Goal: Task Accomplishment & Management: Complete application form

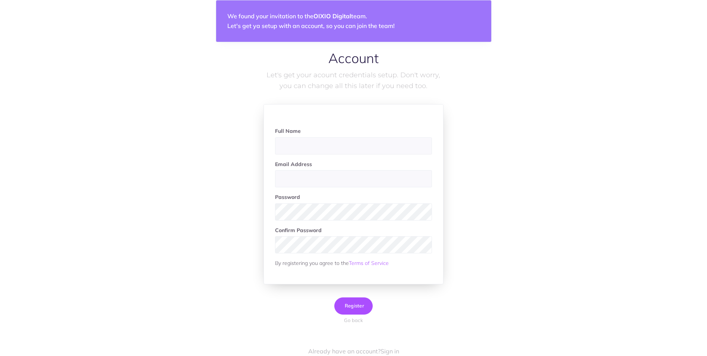
scroll to position [30, 0]
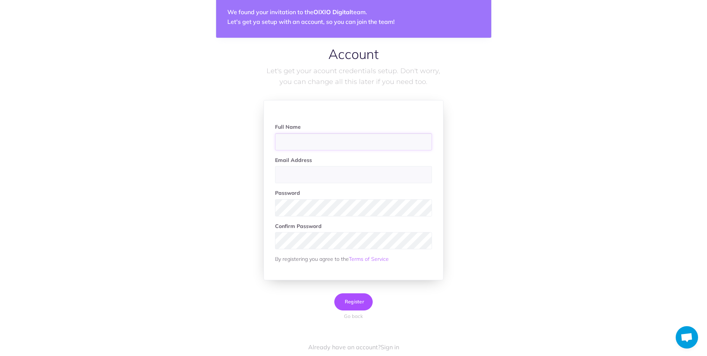
click at [300, 138] on input "text" at bounding box center [353, 141] width 157 height 17
type input "[PERSON_NAME]"
click at [300, 176] on input "email" at bounding box center [353, 174] width 157 height 17
type input "helen.heintalu@oixio.eu"
click at [203, 125] on div "Account Let's get your acount credentials setup. Don't worry, you can change al…" at bounding box center [354, 194] width 574 height 295
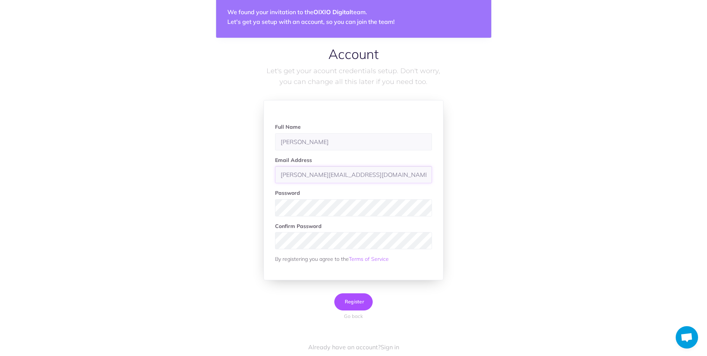
drag, startPoint x: 348, startPoint y: 178, endPoint x: 339, endPoint y: 177, distance: 9.0
click at [339, 177] on input "helen.heintalu@oixio.eu" at bounding box center [353, 174] width 157 height 17
click at [548, 267] on div "Account Let's get your acount credentials setup. Don't worry, you can change al…" at bounding box center [354, 194] width 574 height 295
click at [356, 300] on span "Register" at bounding box center [353, 301] width 21 height 6
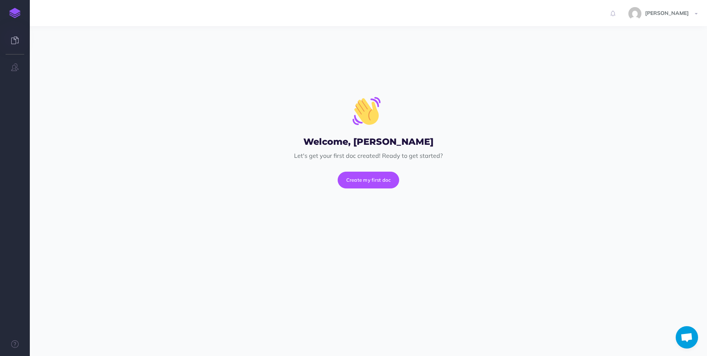
click at [20, 41] on link at bounding box center [15, 41] width 30 height 22
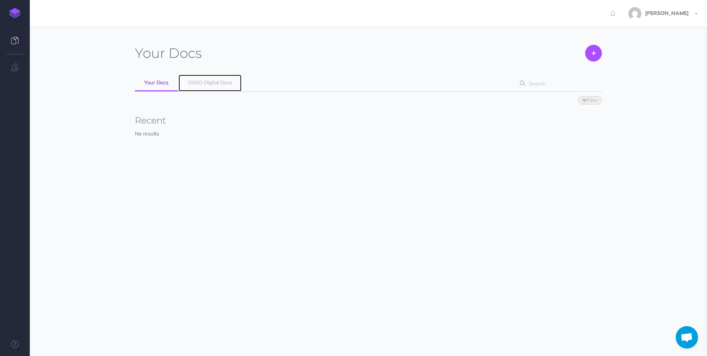
click at [218, 83] on span "OIXIO Digital Docs" at bounding box center [210, 82] width 44 height 7
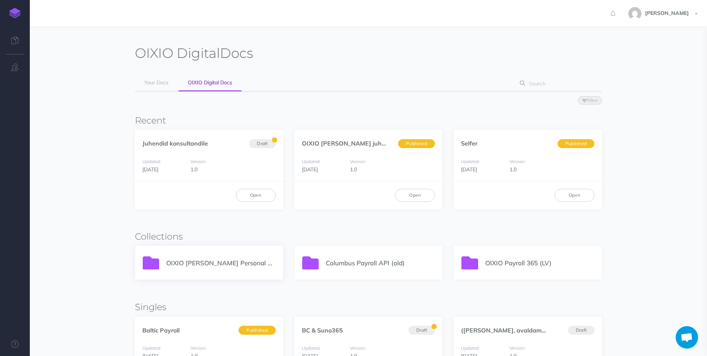
click at [228, 260] on p "OIXIO Palk ja Personal 365" at bounding box center [220, 263] width 109 height 10
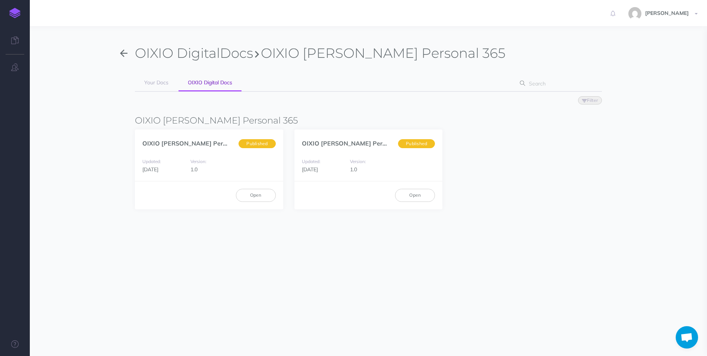
click at [119, 55] on button "button" at bounding box center [124, 53] width 22 height 17
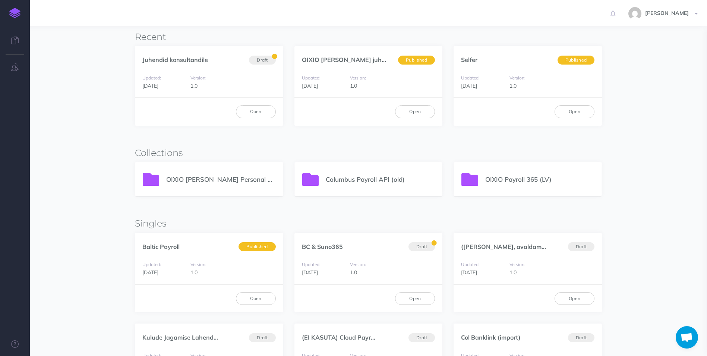
scroll to position [75, 0]
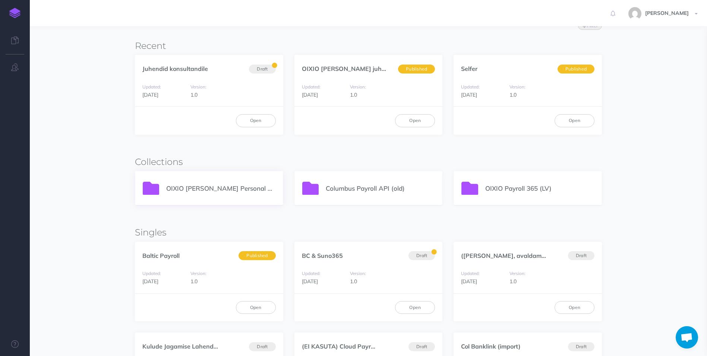
click at [237, 192] on p "OIXIO Palk ja Personal 365" at bounding box center [220, 188] width 109 height 10
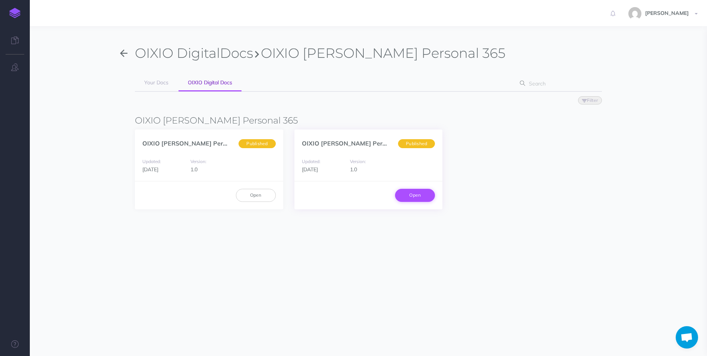
click at [412, 200] on link "Open" at bounding box center [415, 195] width 40 height 13
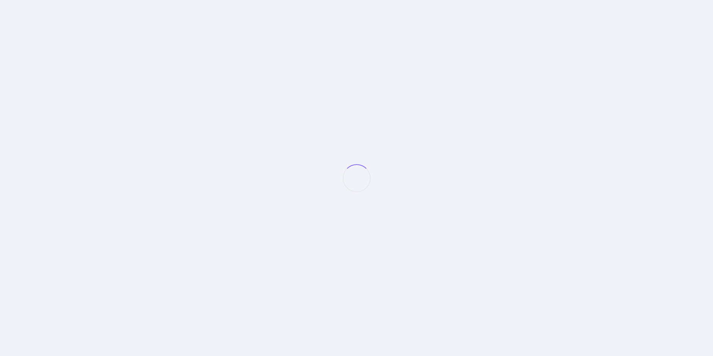
select select "et"
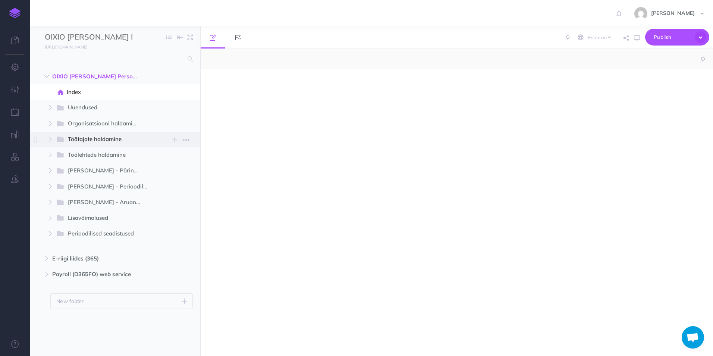
select select "null"
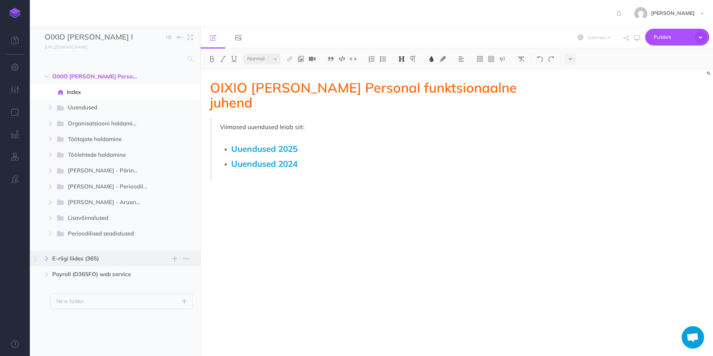
click at [45, 259] on icon "button" at bounding box center [46, 258] width 4 height 4
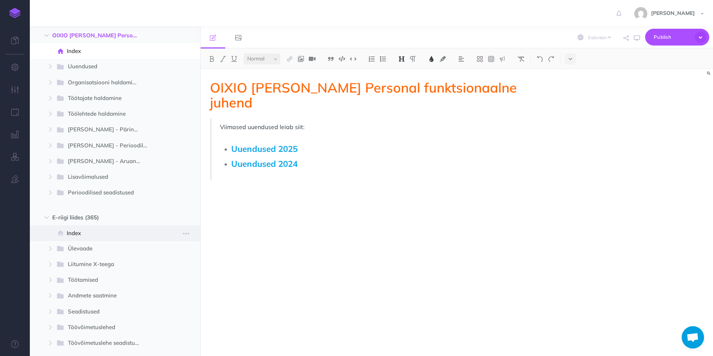
scroll to position [133, 0]
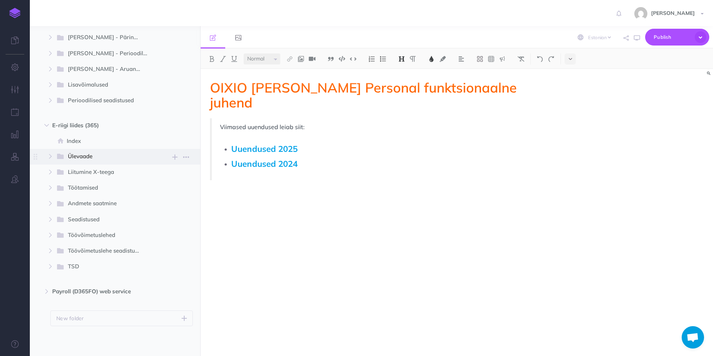
click at [78, 155] on span "Ülevaade" at bounding box center [106, 157] width 76 height 10
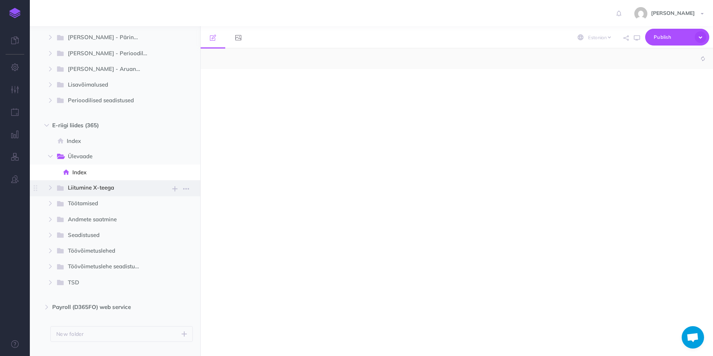
select select "null"
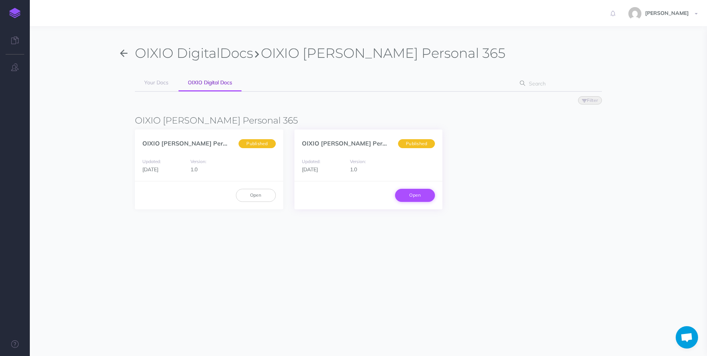
click at [417, 193] on link "Open" at bounding box center [415, 195] width 40 height 13
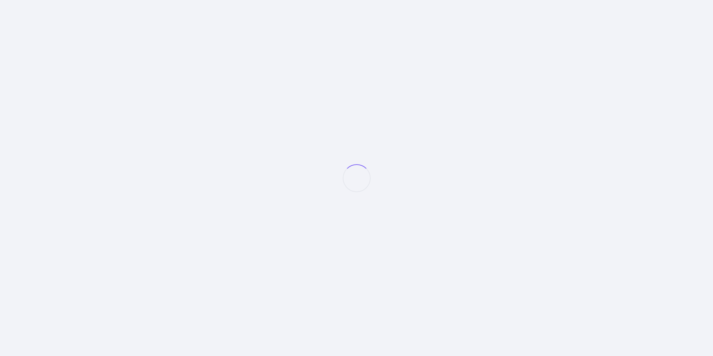
select select "et"
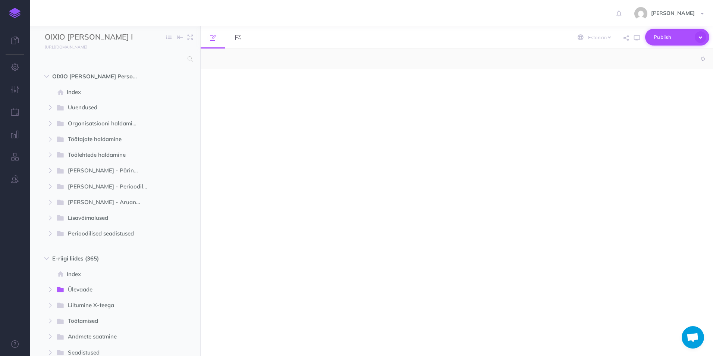
select select "null"
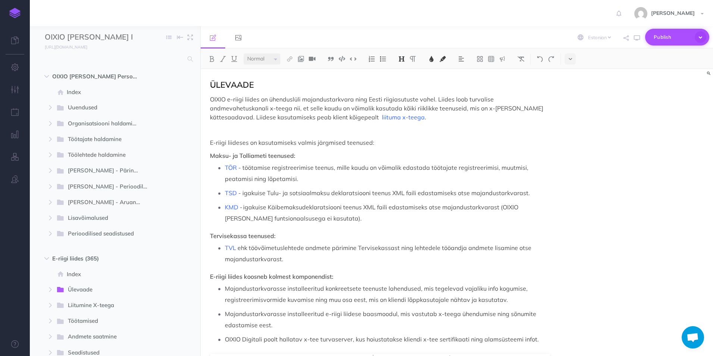
click at [703, 37] on icon "button" at bounding box center [700, 37] width 12 height 12
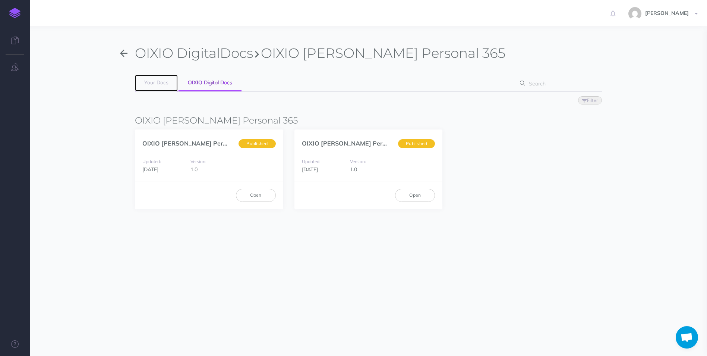
click at [158, 84] on span "Your Docs" at bounding box center [156, 82] width 24 height 7
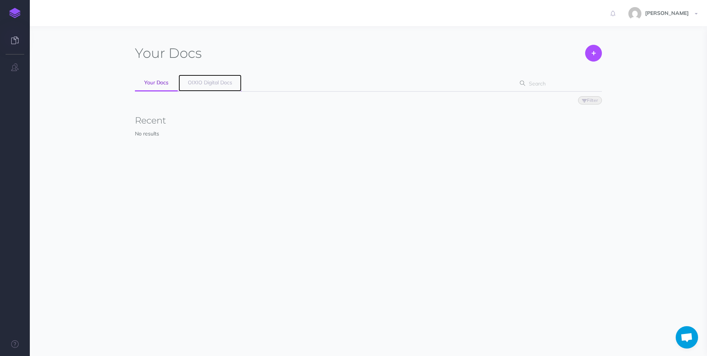
click at [209, 81] on span "OIXIO Digital Docs" at bounding box center [210, 82] width 44 height 7
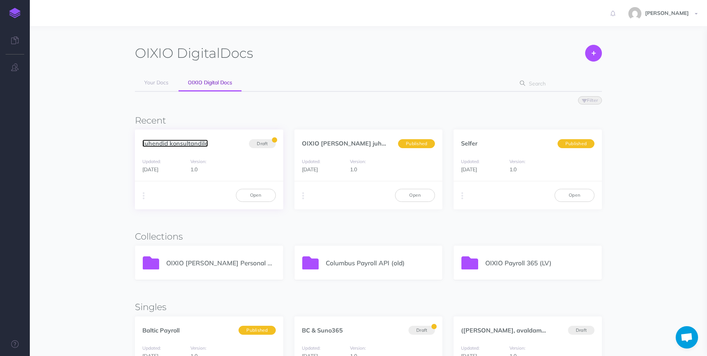
click at [151, 144] on link "Juhendid konsultandile" at bounding box center [175, 142] width 66 height 7
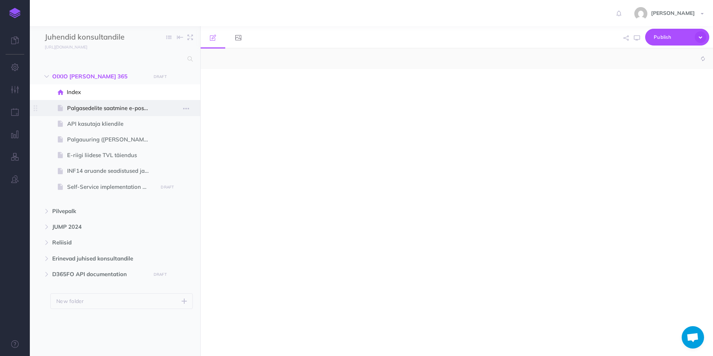
select select "null"
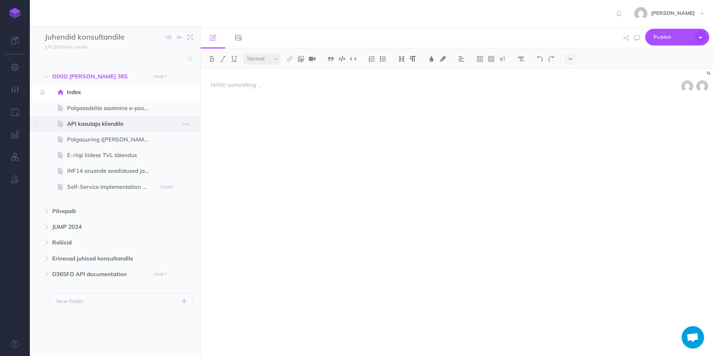
click at [86, 125] on span "API kasutaja kliendile" at bounding box center [111, 123] width 88 height 9
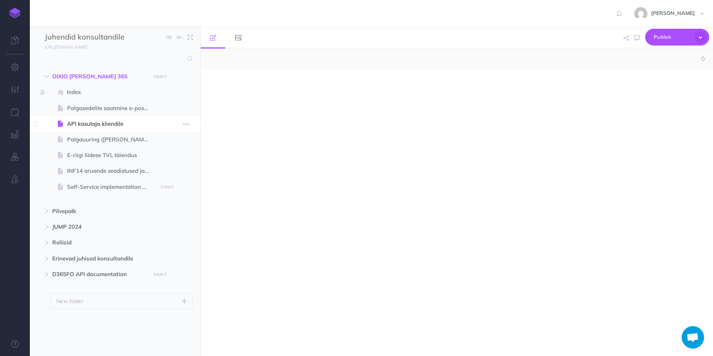
select select "null"
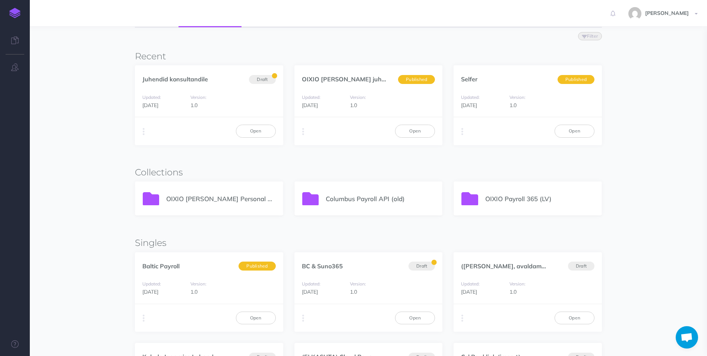
scroll to position [37, 0]
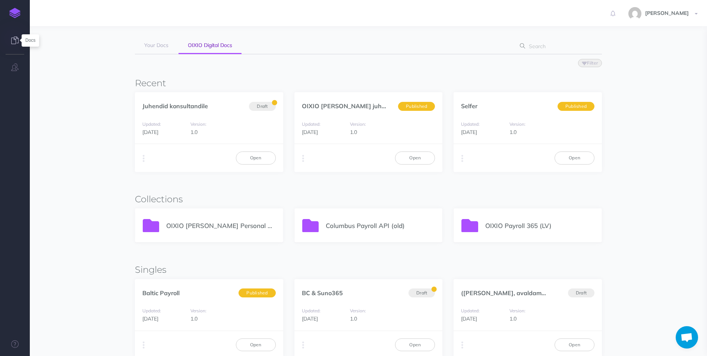
click at [16, 39] on icon at bounding box center [14, 40] width 7 height 7
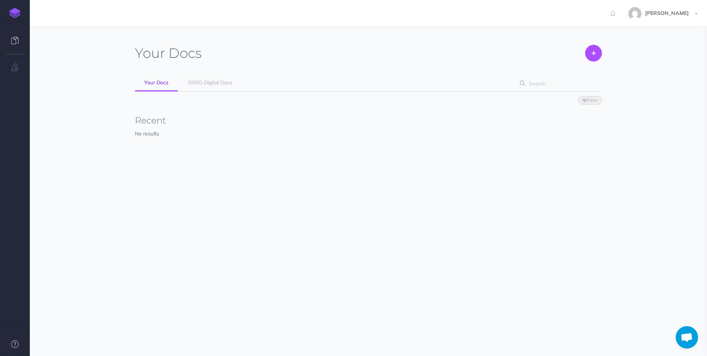
click at [19, 343] on link at bounding box center [15, 344] width 30 height 22
